Goal: Information Seeking & Learning: Learn about a topic

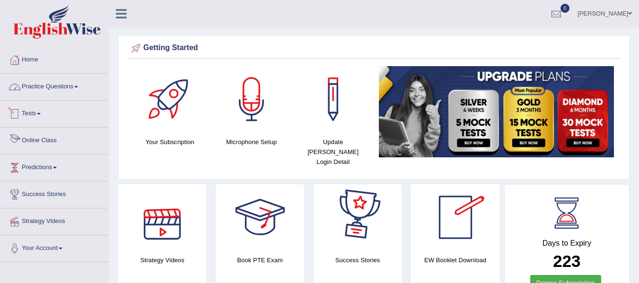
click at [60, 86] on link "Practice Questions" at bounding box center [54, 86] width 108 height 24
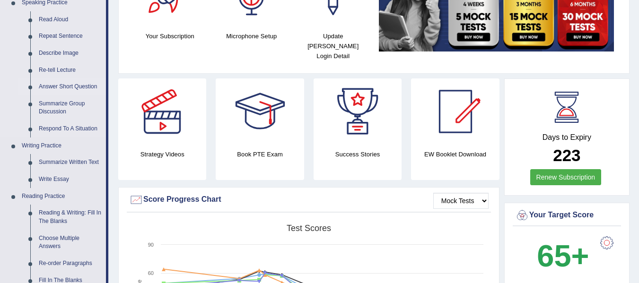
scroll to position [59, 0]
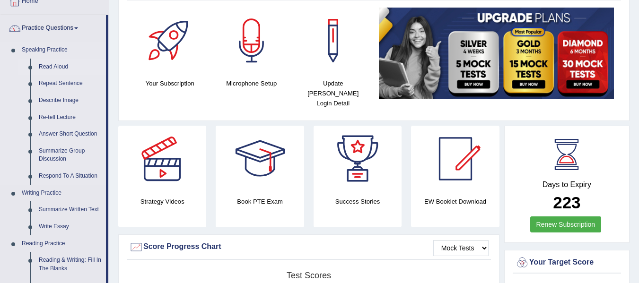
click at [61, 68] on link "Read Aloud" at bounding box center [70, 67] width 71 height 17
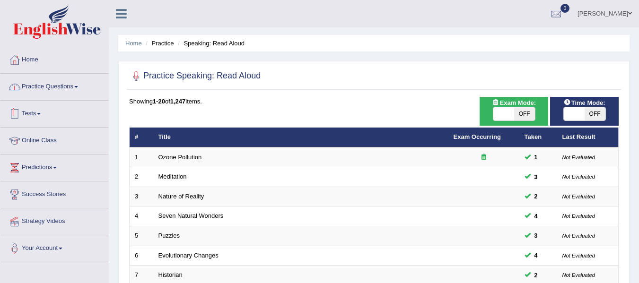
click at [87, 92] on link "Practice Questions" at bounding box center [54, 86] width 108 height 24
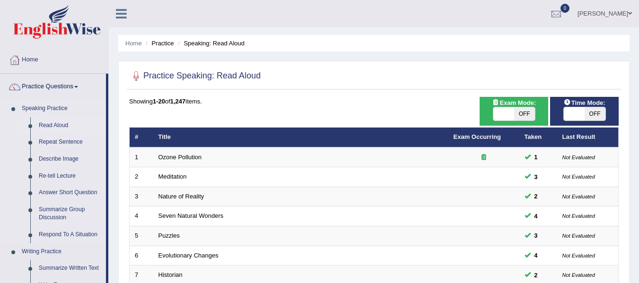
click at [63, 125] on link "Read Aloud" at bounding box center [70, 125] width 71 height 17
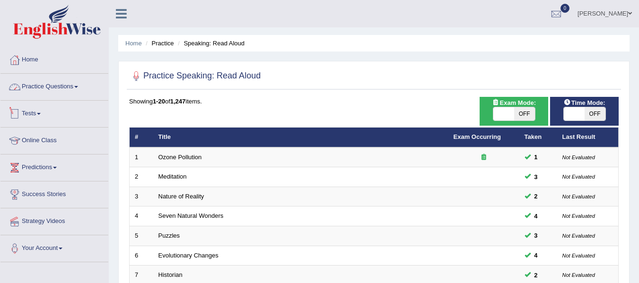
click at [59, 87] on link "Practice Questions" at bounding box center [54, 86] width 108 height 24
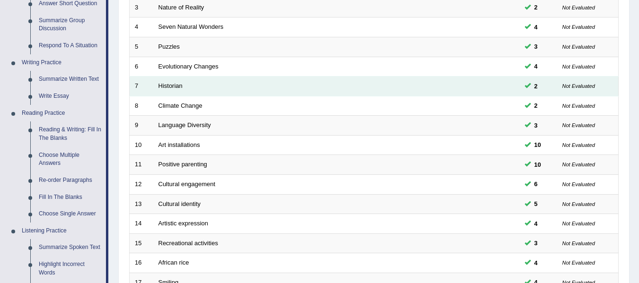
scroll to position [194, 0]
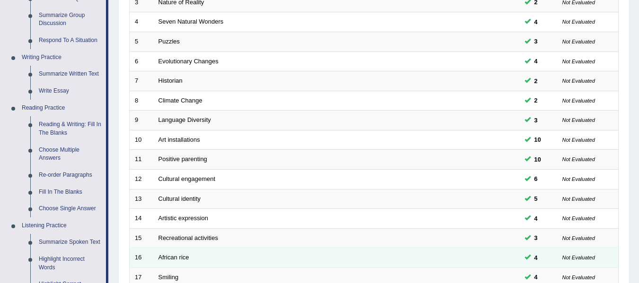
click at [441, 249] on td "African rice" at bounding box center [300, 258] width 295 height 20
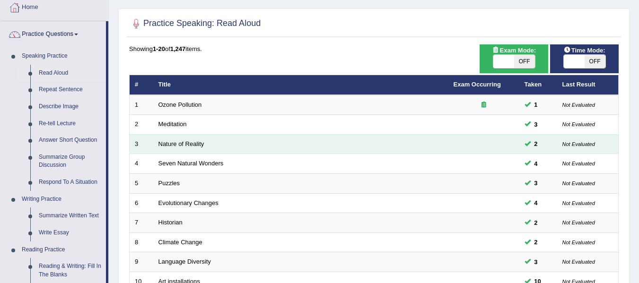
scroll to position [0, 0]
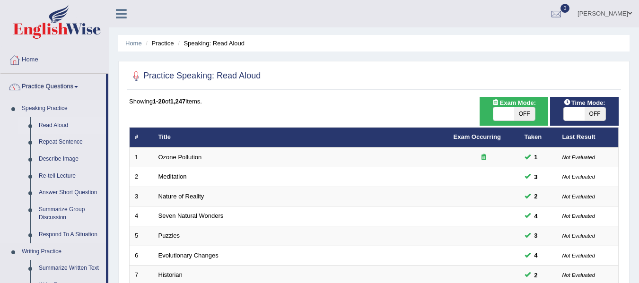
click at [63, 122] on link "Read Aloud" at bounding box center [70, 125] width 71 height 17
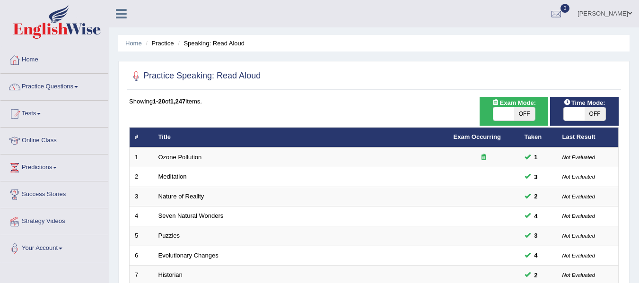
click at [571, 104] on span "Time Mode:" at bounding box center [584, 103] width 49 height 10
click at [573, 112] on span at bounding box center [574, 113] width 21 height 13
checkbox input "true"
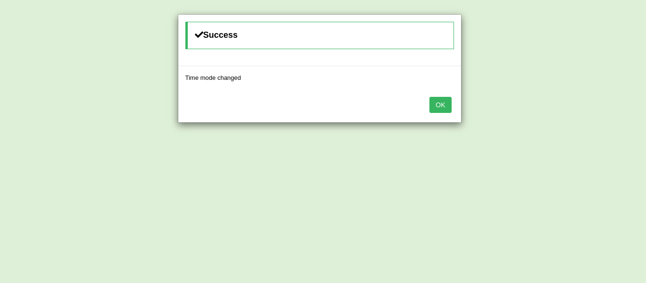
click at [441, 105] on button "OK" at bounding box center [440, 105] width 22 height 16
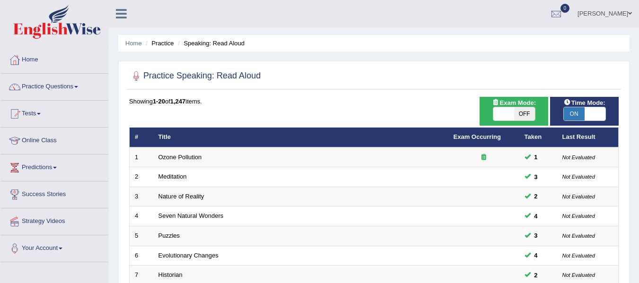
click at [509, 107] on div "ON OFF" at bounding box center [514, 114] width 43 height 14
click at [514, 112] on span "OFF" at bounding box center [524, 113] width 21 height 13
checkbox input "true"
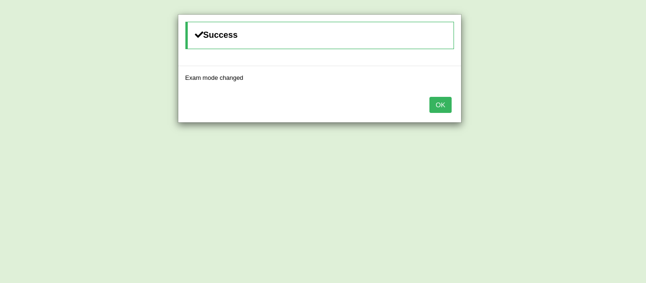
click at [444, 108] on button "OK" at bounding box center [440, 105] width 22 height 16
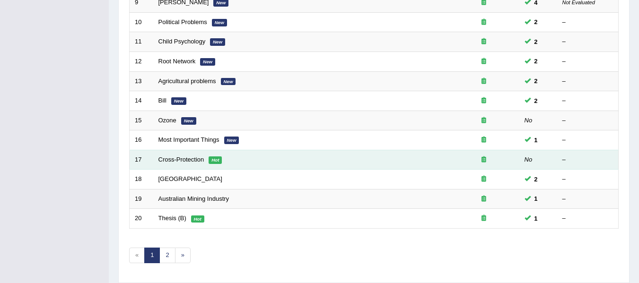
scroll to position [343, 0]
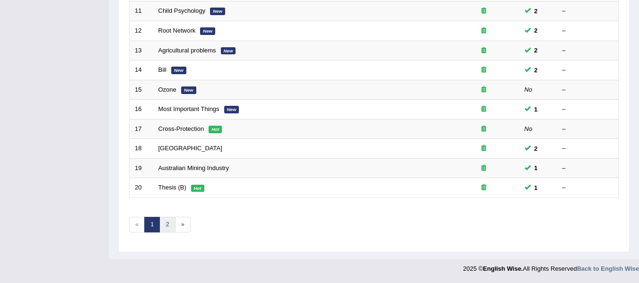
click at [164, 226] on link "2" at bounding box center [167, 225] width 16 height 16
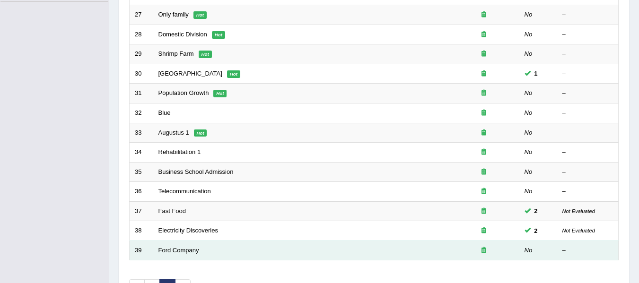
scroll to position [284, 0]
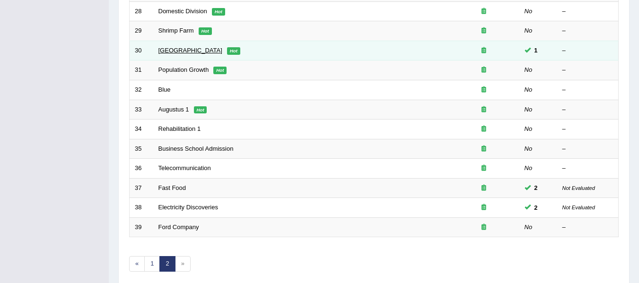
click at [172, 52] on link "[GEOGRAPHIC_DATA]" at bounding box center [190, 50] width 64 height 7
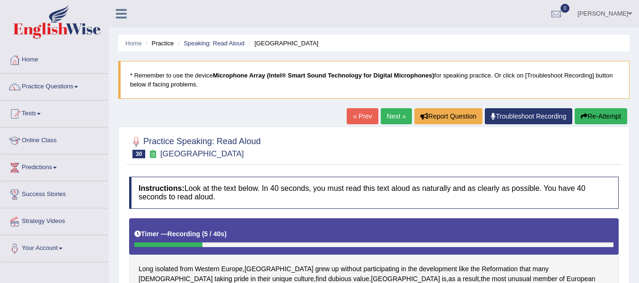
click at [594, 115] on button "Re-Attempt" at bounding box center [600, 116] width 52 height 16
click at [604, 122] on button "Re-Attempt" at bounding box center [600, 116] width 52 height 16
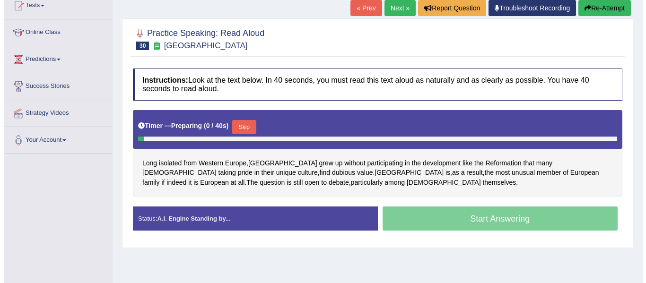
scroll to position [142, 0]
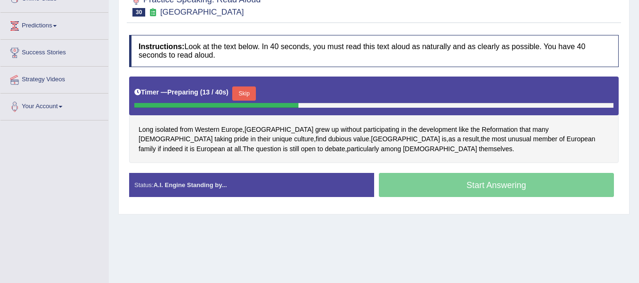
click at [239, 93] on button "Skip" at bounding box center [244, 94] width 24 height 14
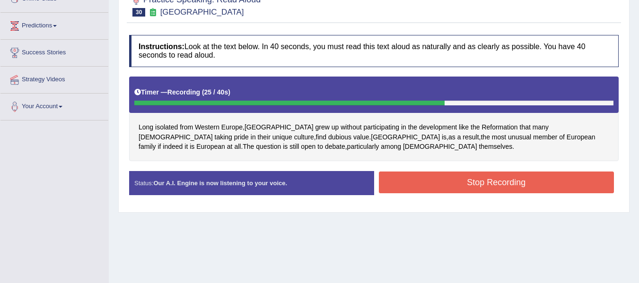
click at [440, 185] on button "Stop Recording" at bounding box center [496, 183] width 235 height 22
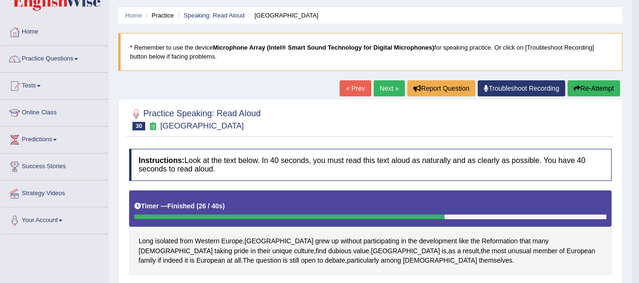
scroll to position [0, 0]
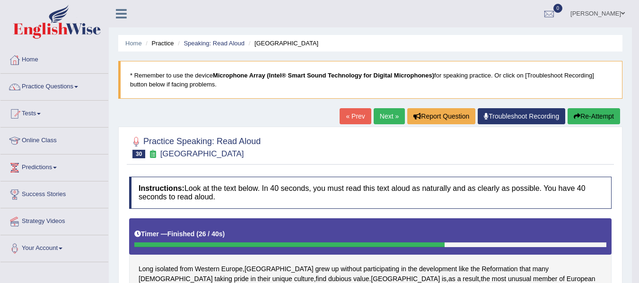
click at [391, 118] on link "Next »" at bounding box center [389, 116] width 31 height 16
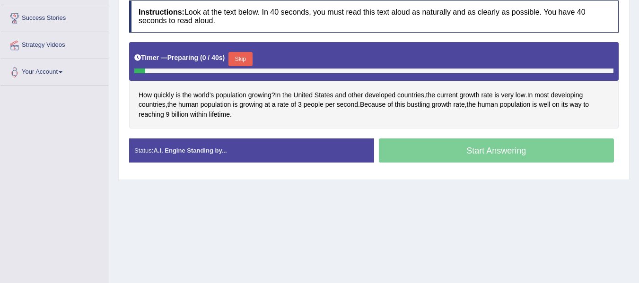
scroll to position [189, 0]
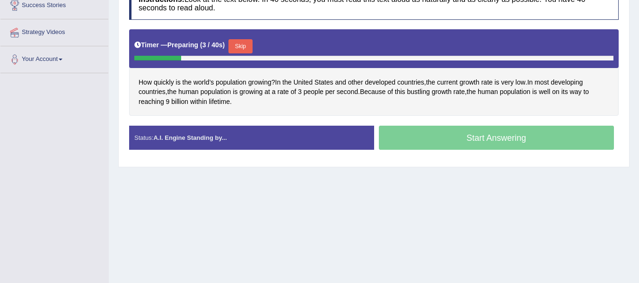
click at [245, 48] on button "Skip" at bounding box center [240, 46] width 24 height 14
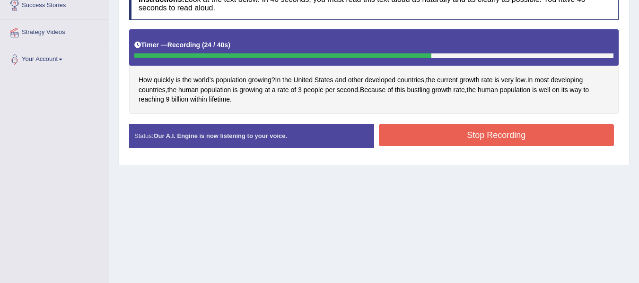
click at [409, 132] on button "Stop Recording" at bounding box center [496, 135] width 235 height 22
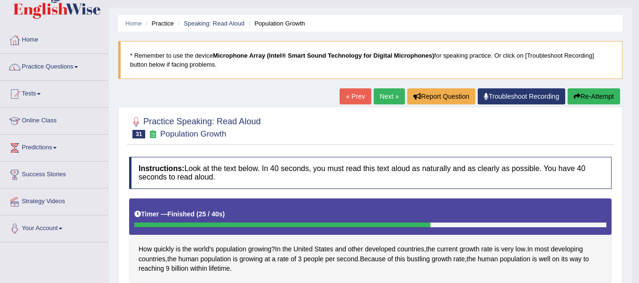
scroll to position [13, 0]
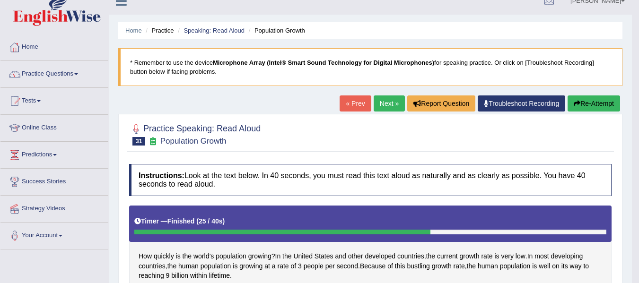
click at [391, 99] on link "Next »" at bounding box center [389, 104] width 31 height 16
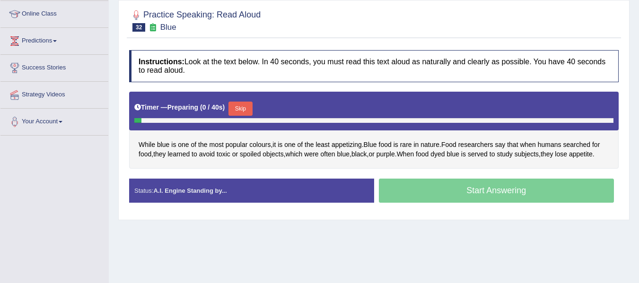
scroll to position [142, 0]
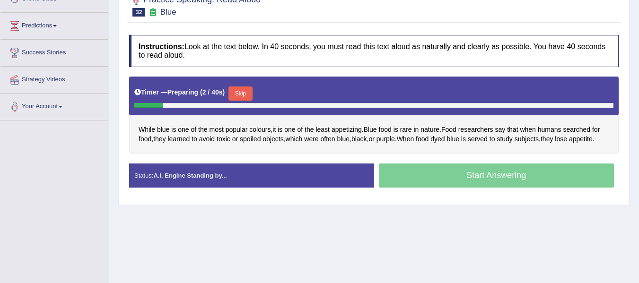
click at [246, 95] on button "Skip" at bounding box center [240, 94] width 24 height 14
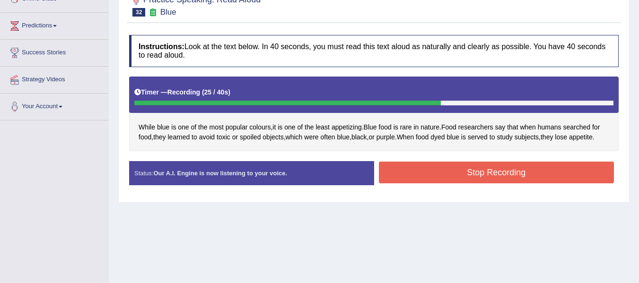
click at [526, 178] on button "Stop Recording" at bounding box center [496, 173] width 235 height 22
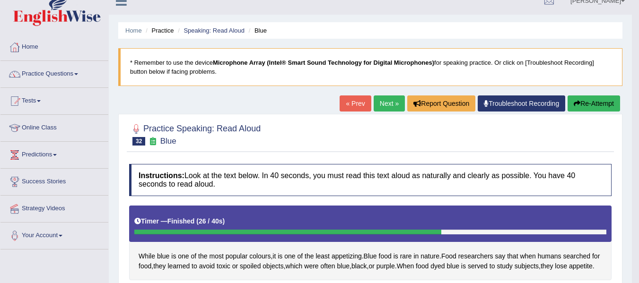
scroll to position [4, 0]
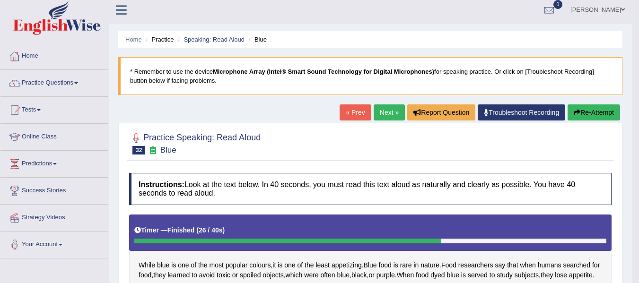
click at [381, 111] on link "Next »" at bounding box center [389, 112] width 31 height 16
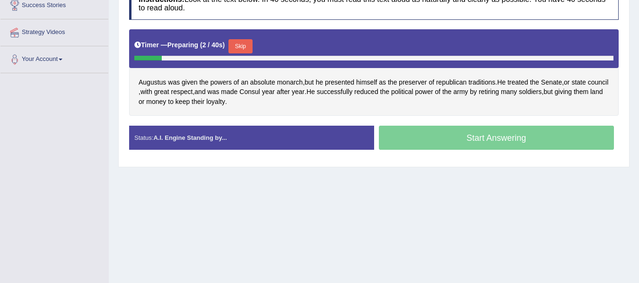
click at [251, 47] on button "Skip" at bounding box center [240, 46] width 24 height 14
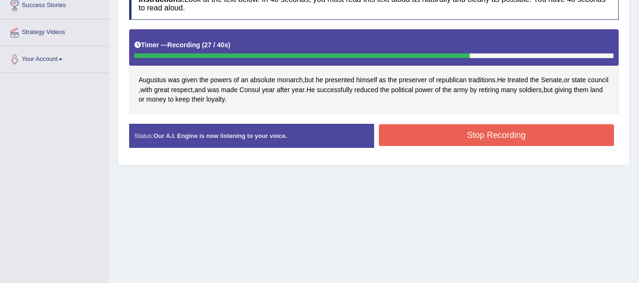
click at [413, 133] on button "Stop Recording" at bounding box center [496, 135] width 235 height 22
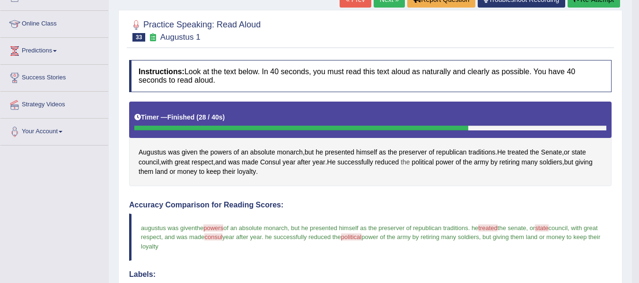
scroll to position [107, 0]
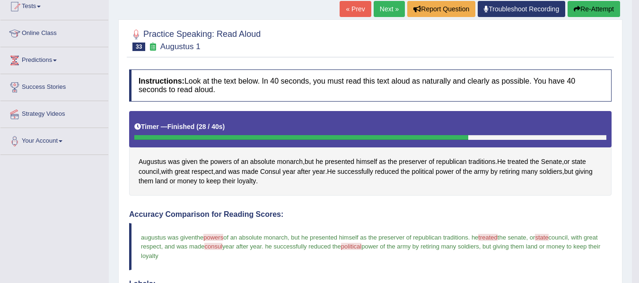
click at [379, 13] on link "Next »" at bounding box center [389, 9] width 31 height 16
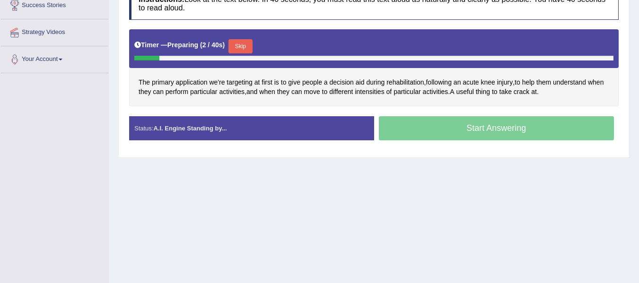
click at [244, 39] on button "Skip" at bounding box center [240, 46] width 24 height 14
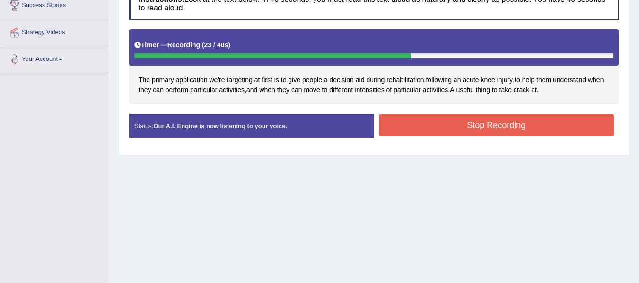
click at [547, 124] on button "Stop Recording" at bounding box center [496, 125] width 235 height 22
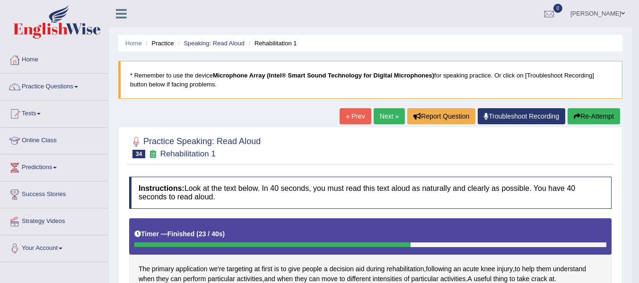
click at [391, 113] on link "Next »" at bounding box center [389, 116] width 31 height 16
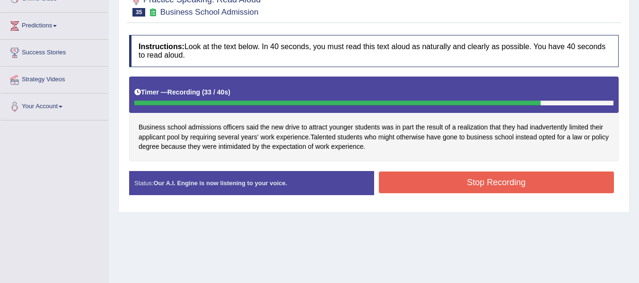
click at [506, 190] on button "Stop Recording" at bounding box center [496, 183] width 235 height 22
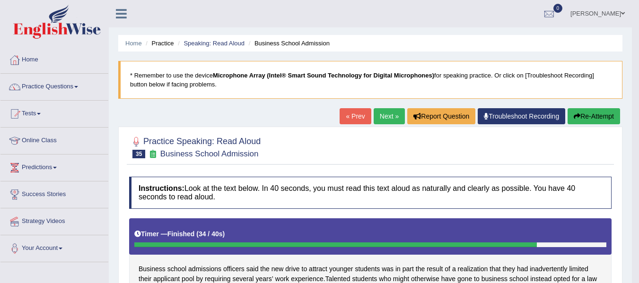
click at [393, 113] on link "Next »" at bounding box center [389, 116] width 31 height 16
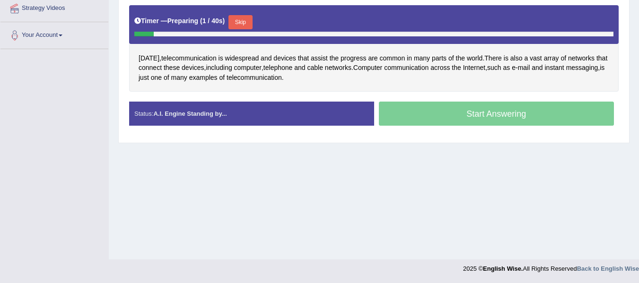
click at [233, 20] on button "Skip" at bounding box center [240, 22] width 24 height 14
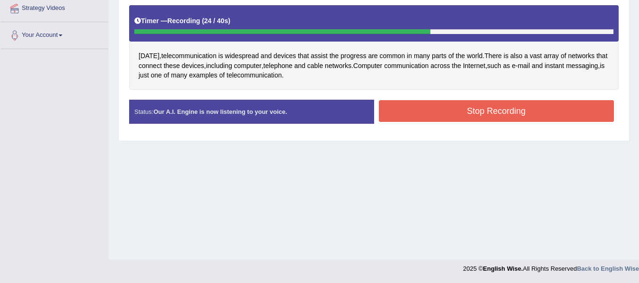
click at [430, 112] on button "Stop Recording" at bounding box center [496, 111] width 235 height 22
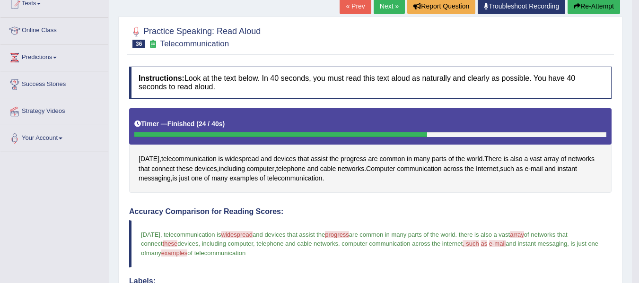
scroll to position [107, 0]
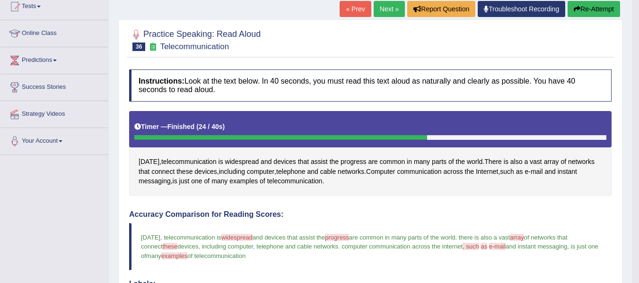
click at [394, 11] on link "Next »" at bounding box center [389, 9] width 31 height 16
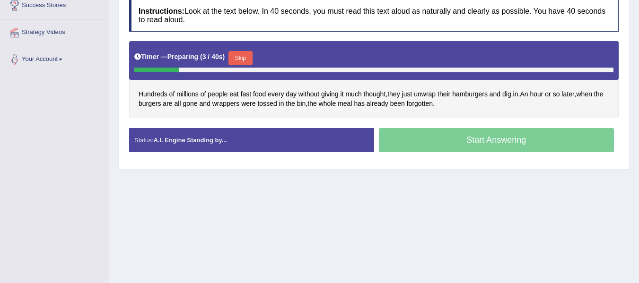
click at [242, 57] on button "Skip" at bounding box center [240, 58] width 24 height 14
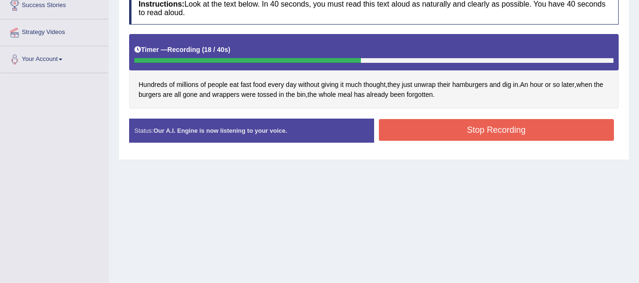
click at [434, 137] on button "Stop Recording" at bounding box center [496, 130] width 235 height 22
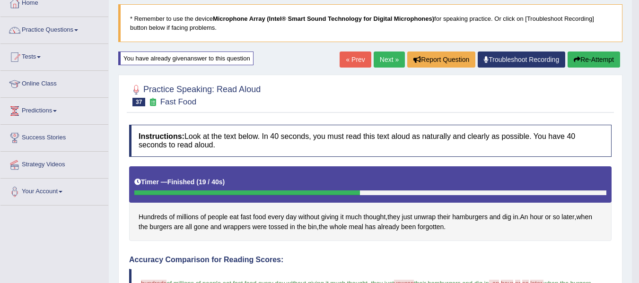
scroll to position [46, 0]
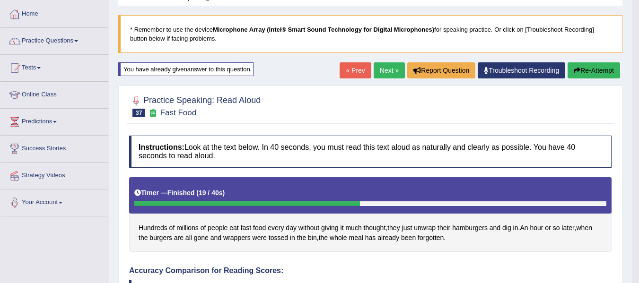
click at [391, 74] on link "Next »" at bounding box center [389, 70] width 31 height 16
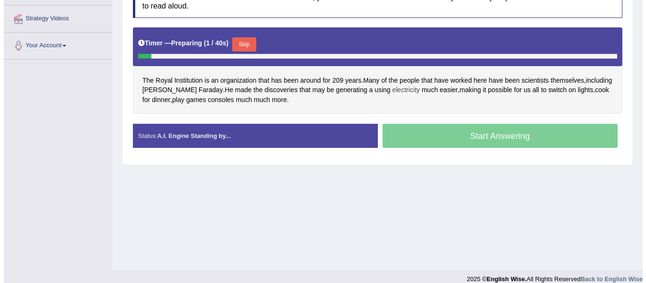
scroll to position [213, 0]
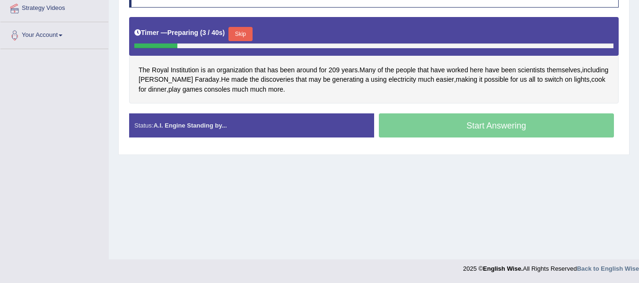
click at [250, 39] on button "Skip" at bounding box center [240, 34] width 24 height 14
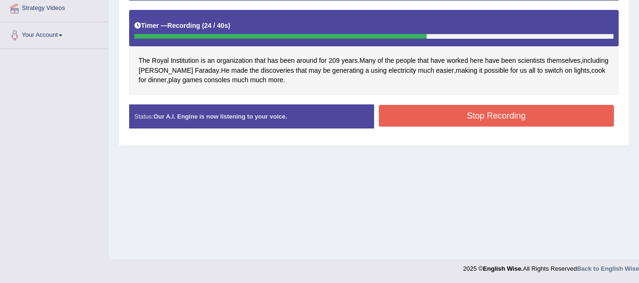
click at [419, 112] on button "Stop Recording" at bounding box center [496, 116] width 235 height 22
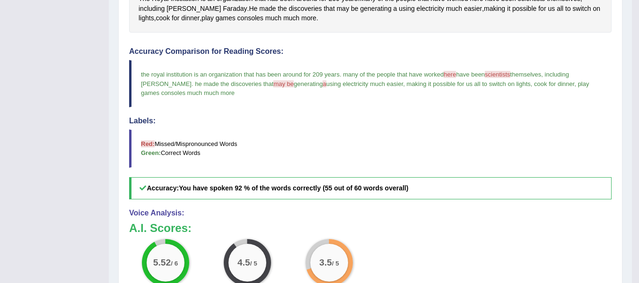
scroll to position [65, 0]
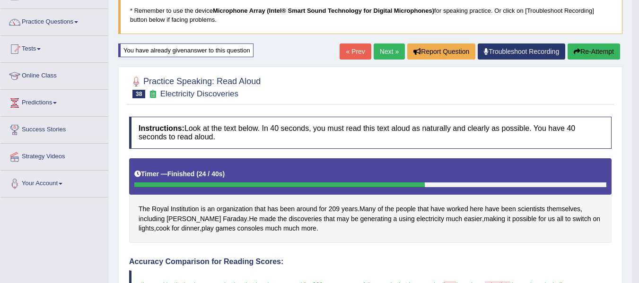
click at [386, 55] on link "Next »" at bounding box center [389, 52] width 31 height 16
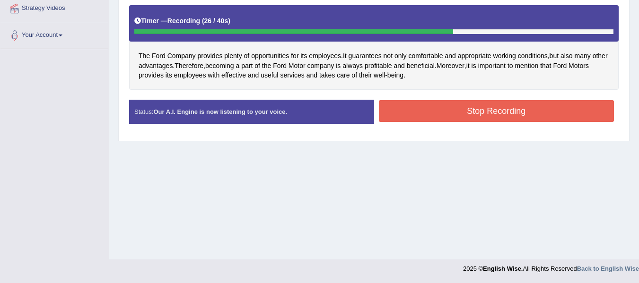
click at [409, 115] on button "Stop Recording" at bounding box center [496, 111] width 235 height 22
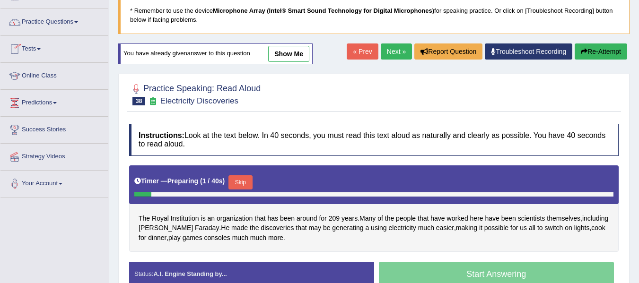
click at [394, 51] on link "Next »" at bounding box center [396, 52] width 31 height 16
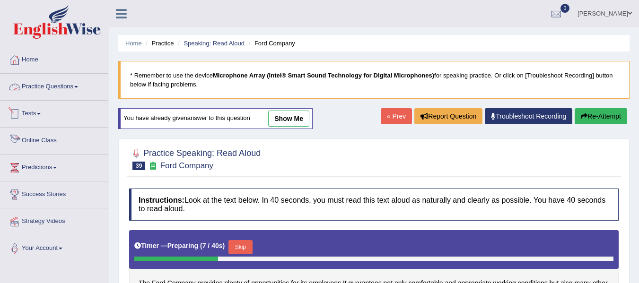
click at [34, 86] on link "Practice Questions" at bounding box center [54, 86] width 108 height 24
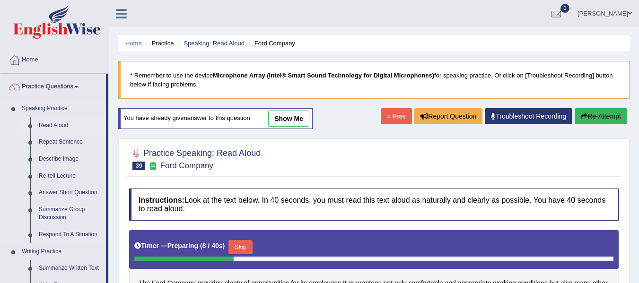
click at [46, 121] on link "Read Aloud" at bounding box center [70, 125] width 71 height 17
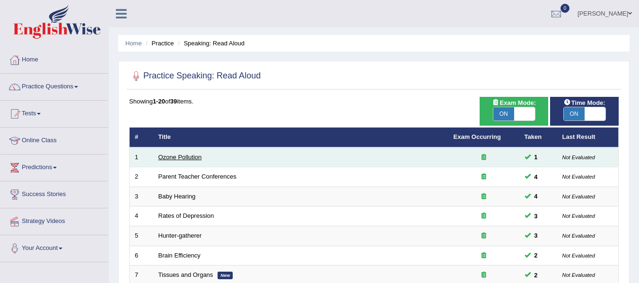
click at [180, 158] on link "Ozone Pollution" at bounding box center [180, 157] width 44 height 7
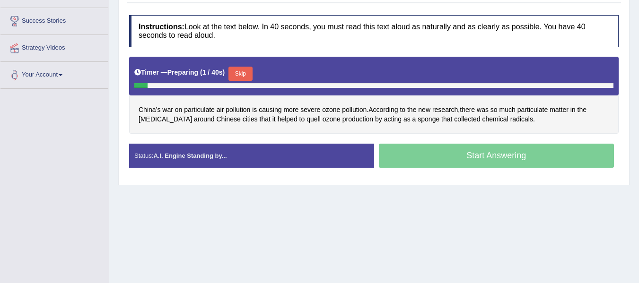
scroll to position [189, 0]
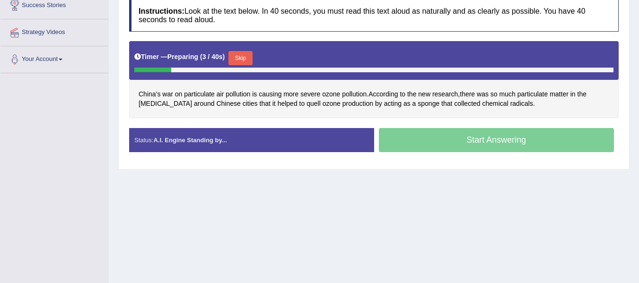
click at [248, 55] on button "Skip" at bounding box center [240, 58] width 24 height 14
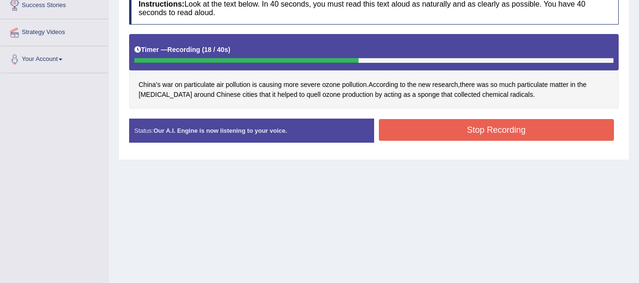
click at [459, 130] on button "Stop Recording" at bounding box center [496, 130] width 235 height 22
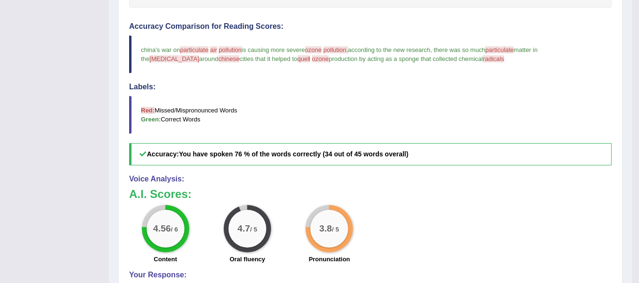
scroll to position [0, 0]
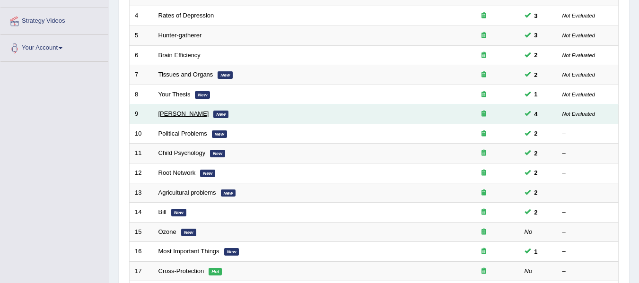
scroll to position [236, 0]
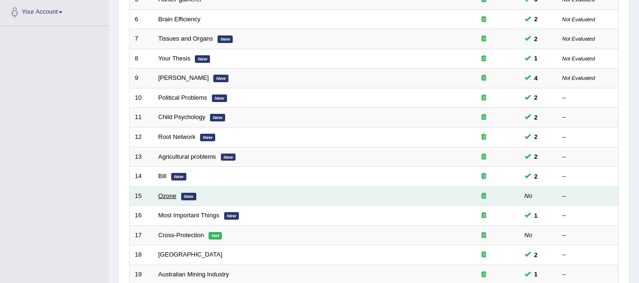
click at [167, 193] on link "Ozone" at bounding box center [167, 195] width 18 height 7
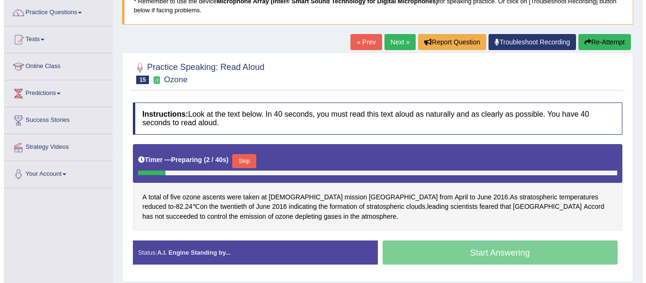
scroll to position [71, 0]
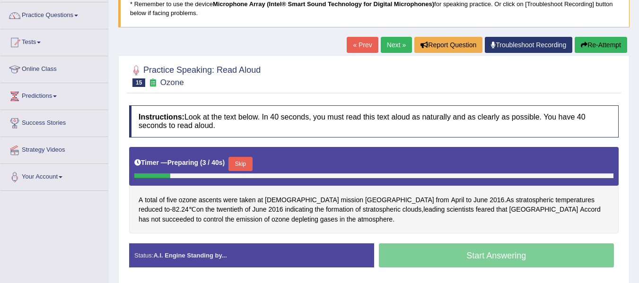
click at [235, 162] on button "Skip" at bounding box center [240, 164] width 24 height 14
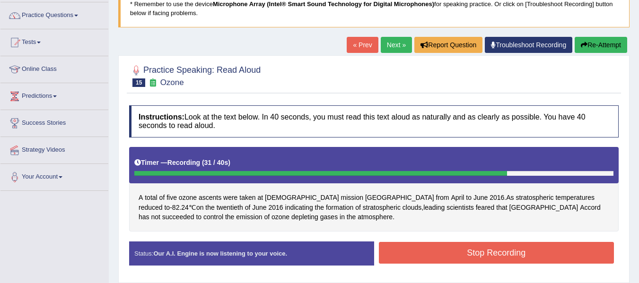
click at [399, 255] on button "Stop Recording" at bounding box center [496, 253] width 235 height 22
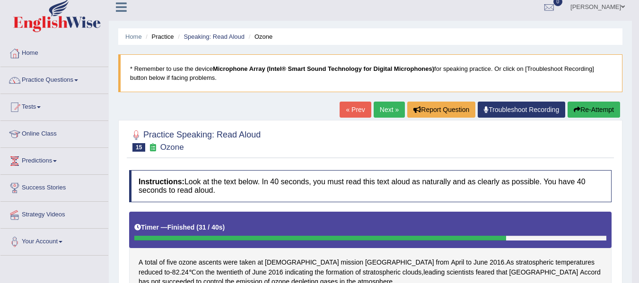
scroll to position [0, 0]
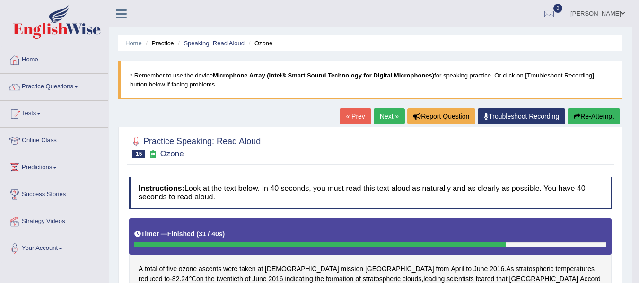
click at [393, 119] on link "Next »" at bounding box center [389, 116] width 31 height 16
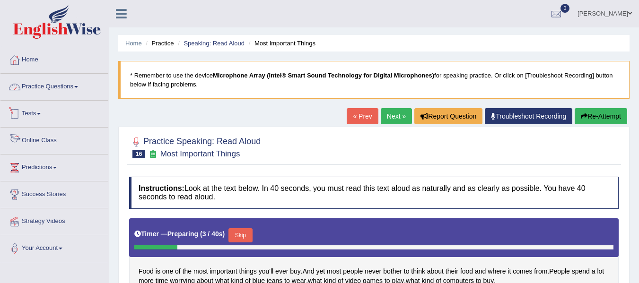
click at [31, 87] on link "Practice Questions" at bounding box center [54, 86] width 108 height 24
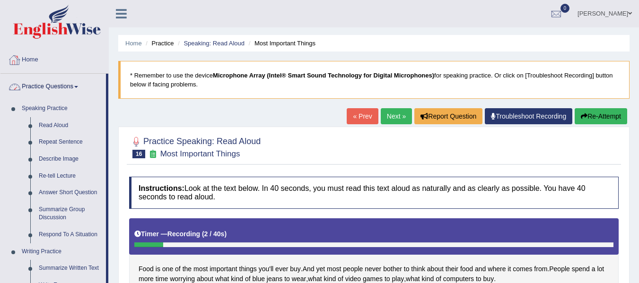
click at [22, 54] on link "Home" at bounding box center [54, 59] width 108 height 24
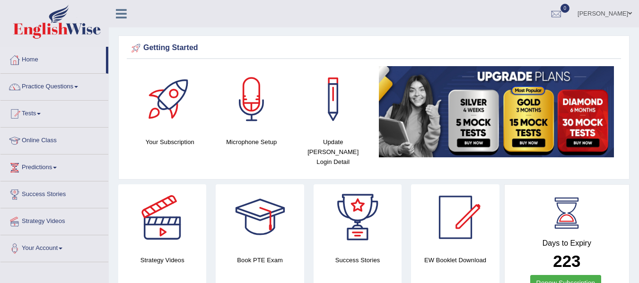
click at [73, 84] on link "Practice Questions" at bounding box center [54, 86] width 108 height 24
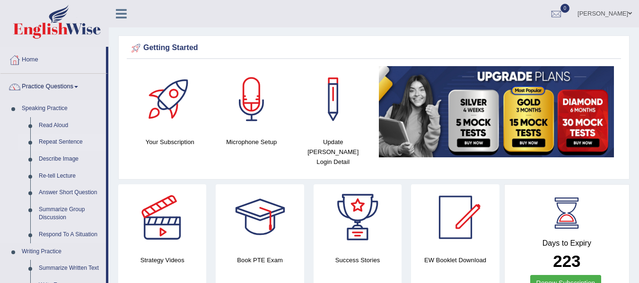
click at [68, 146] on link "Repeat Sentence" at bounding box center [70, 142] width 71 height 17
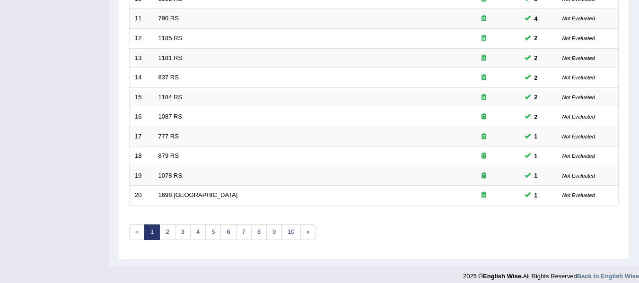
scroll to position [343, 0]
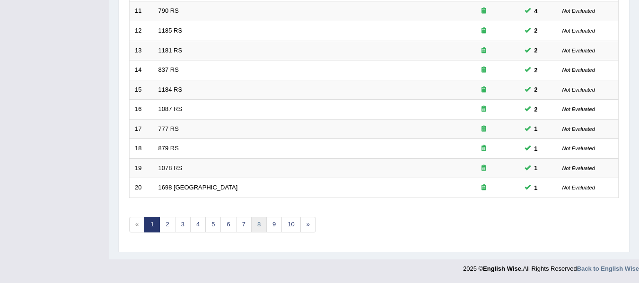
click at [257, 226] on link "8" at bounding box center [259, 225] width 16 height 16
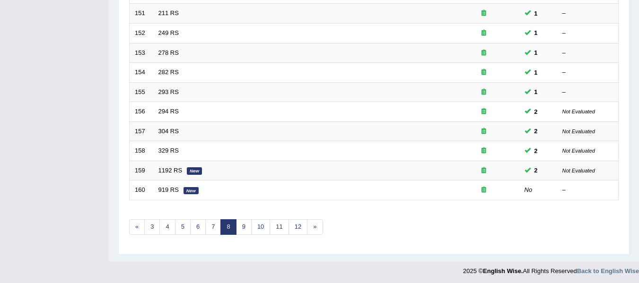
scroll to position [343, 0]
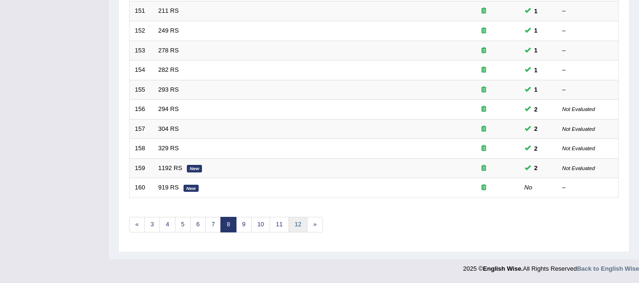
click at [294, 228] on link "12" at bounding box center [297, 225] width 19 height 16
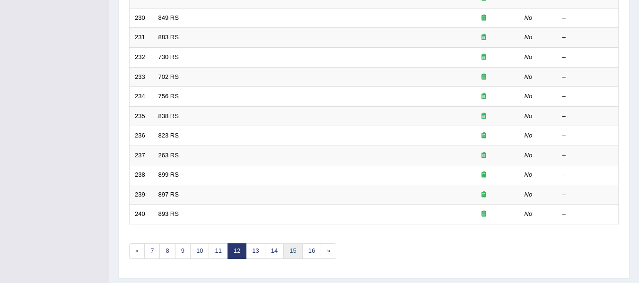
scroll to position [343, 0]
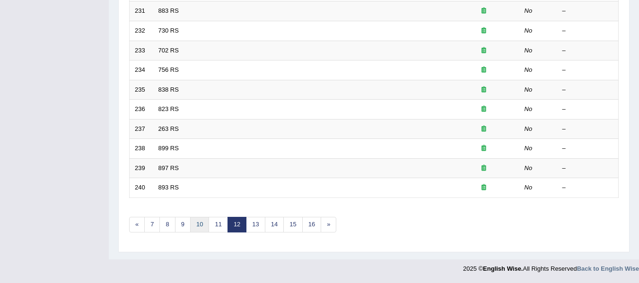
click at [200, 225] on link "10" at bounding box center [199, 225] width 19 height 16
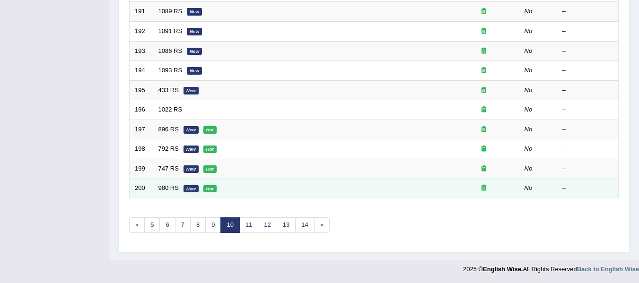
scroll to position [343, 0]
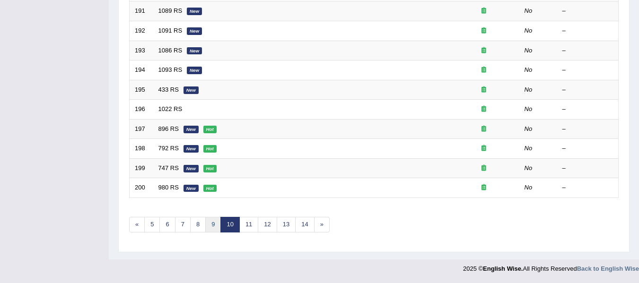
click at [215, 229] on link "9" at bounding box center [213, 225] width 16 height 16
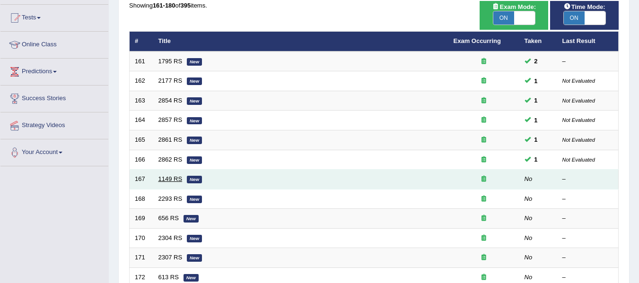
scroll to position [95, 0]
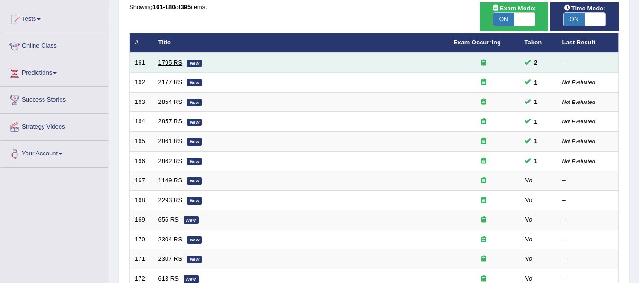
click at [174, 60] on link "1795 RS" at bounding box center [170, 62] width 24 height 7
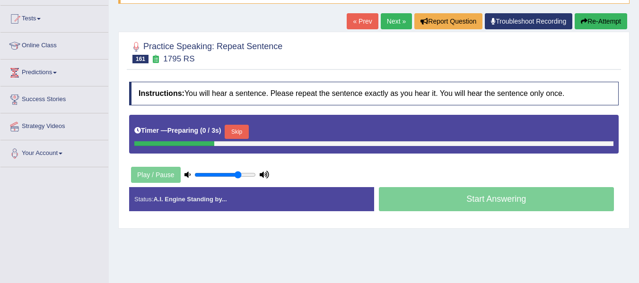
scroll to position [142, 0]
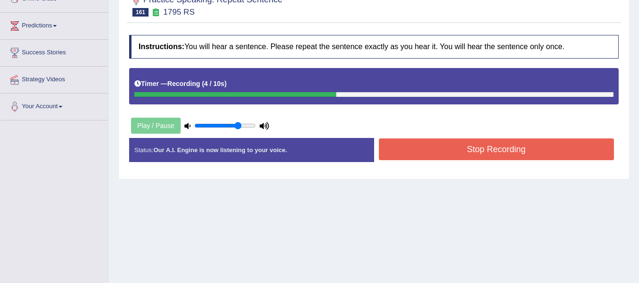
click at [494, 155] on button "Stop Recording" at bounding box center [496, 150] width 235 height 22
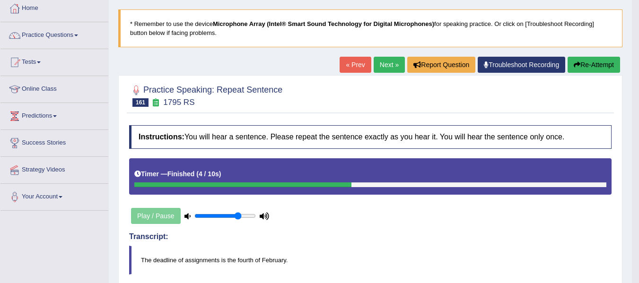
scroll to position [0, 0]
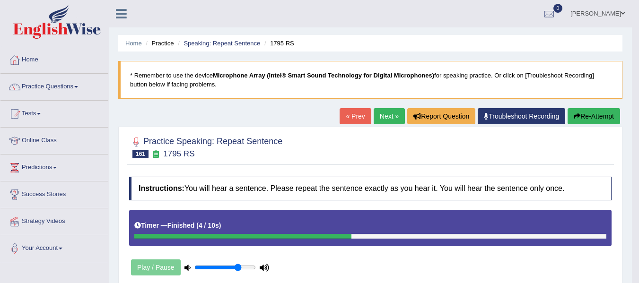
click at [383, 120] on link "Next »" at bounding box center [389, 116] width 31 height 16
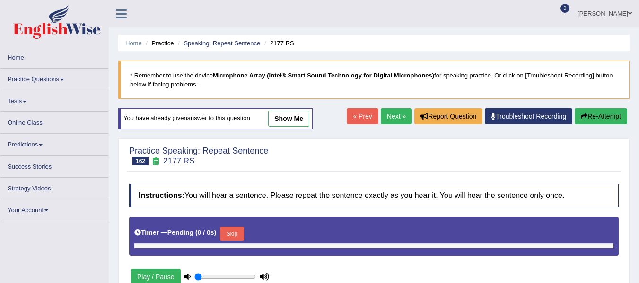
type input "0.75"
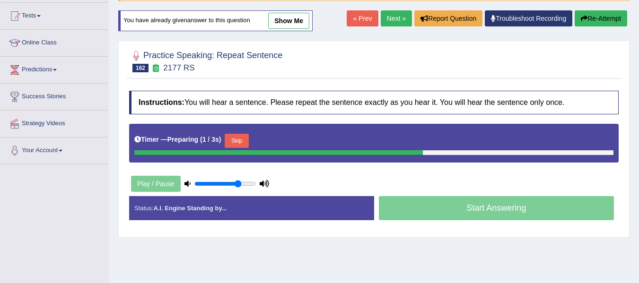
scroll to position [142, 0]
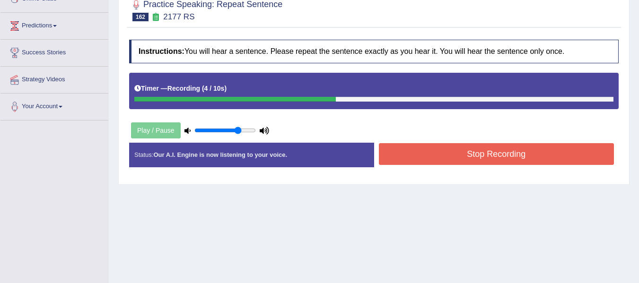
click at [465, 154] on button "Stop Recording" at bounding box center [496, 154] width 235 height 22
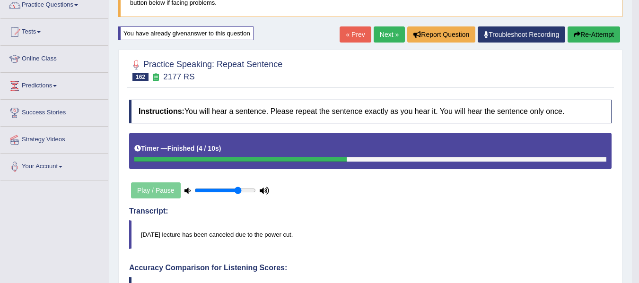
scroll to position [78, 0]
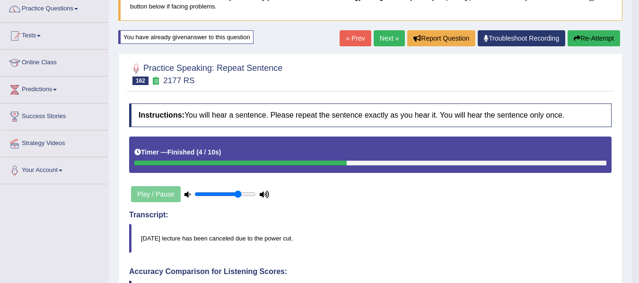
click at [387, 40] on link "Next »" at bounding box center [389, 38] width 31 height 16
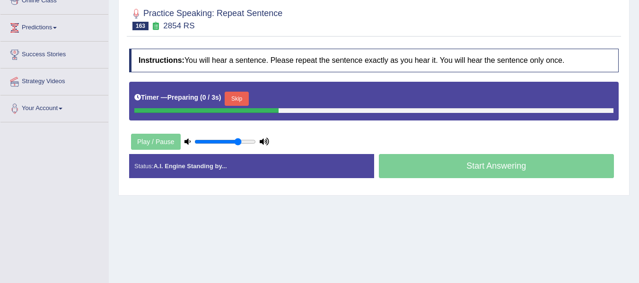
scroll to position [142, 0]
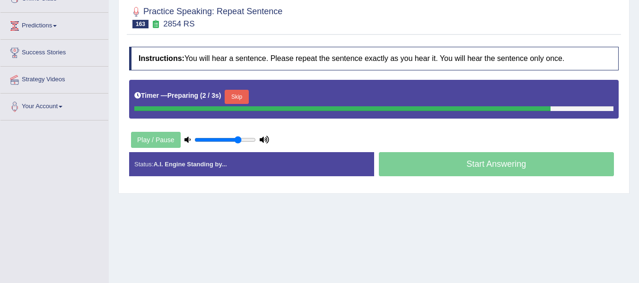
click at [244, 92] on button "Skip" at bounding box center [237, 97] width 24 height 14
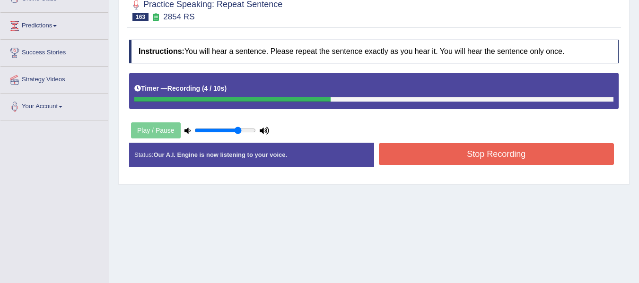
click at [425, 162] on button "Stop Recording" at bounding box center [496, 154] width 235 height 22
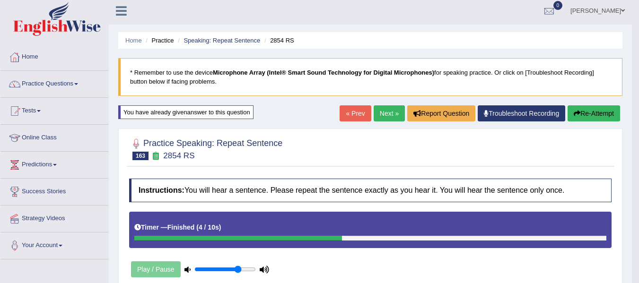
scroll to position [0, 0]
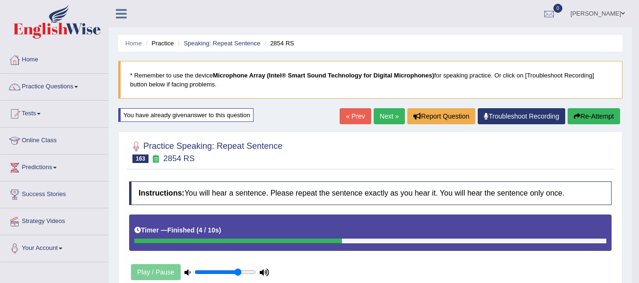
click at [391, 113] on link "Next »" at bounding box center [389, 116] width 31 height 16
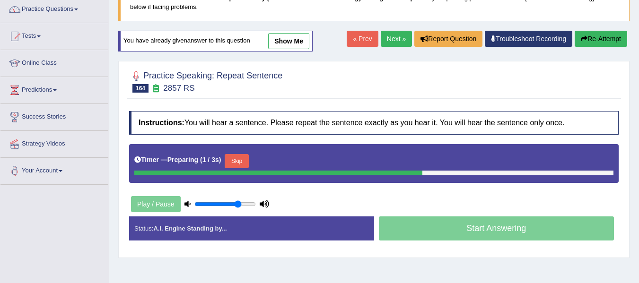
scroll to position [95, 0]
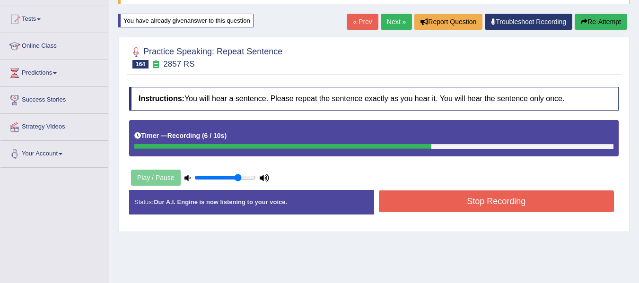
click at [397, 206] on button "Stop Recording" at bounding box center [496, 202] width 235 height 22
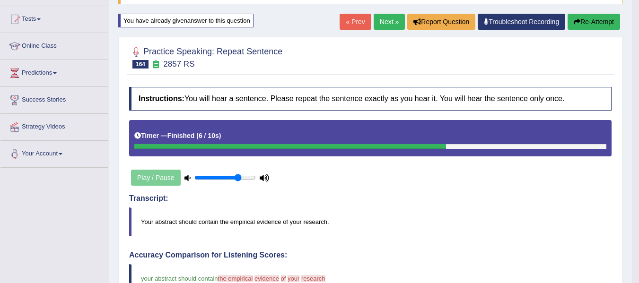
click at [374, 13] on div "Home Practice Speaking: Repeat Sentence 2857 RS * Remember to use the device Mi…" at bounding box center [370, 239] width 523 height 669
click at [378, 18] on link "Next »" at bounding box center [389, 22] width 31 height 16
